Goal: Information Seeking & Learning: Learn about a topic

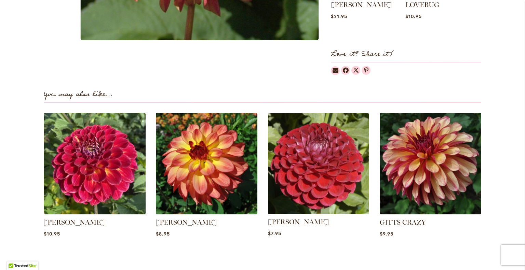
scroll to position [410, 0]
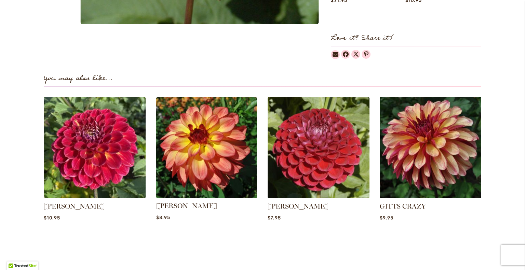
click at [199, 151] on img at bounding box center [206, 148] width 106 height 106
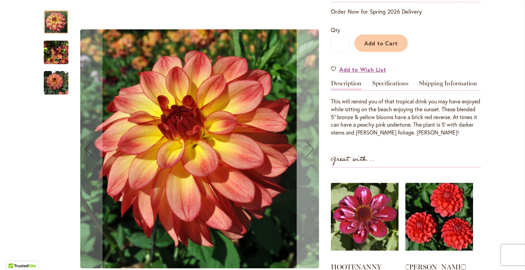
scroll to position [137, 0]
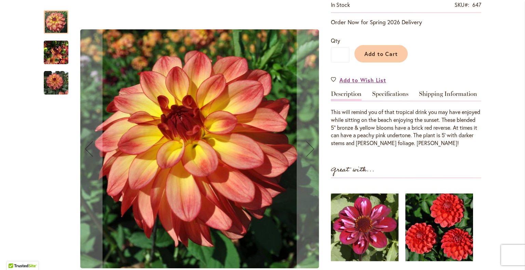
click at [57, 54] on img "MAI TAI" at bounding box center [56, 52] width 25 height 33
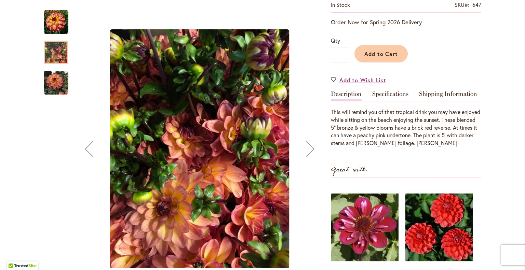
click at [55, 83] on img "MAI TAI" at bounding box center [56, 83] width 25 height 25
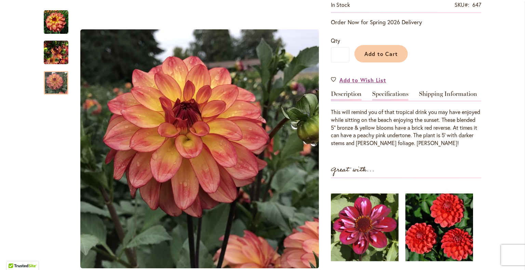
click at [391, 91] on link "Specifications" at bounding box center [390, 96] width 36 height 10
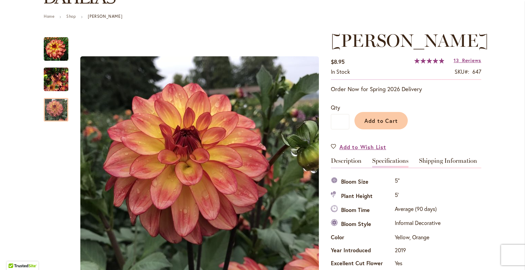
scroll to position [34, 0]
